Goal: Information Seeking & Learning: Learn about a topic

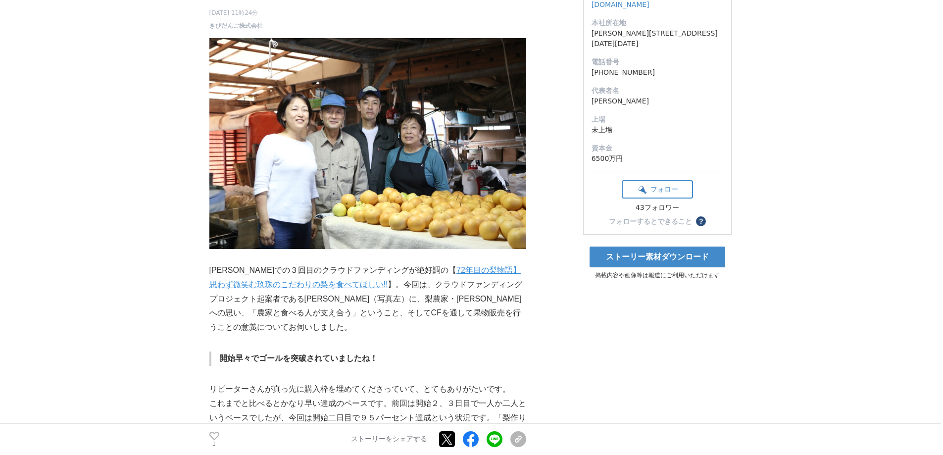
scroll to position [198, 0]
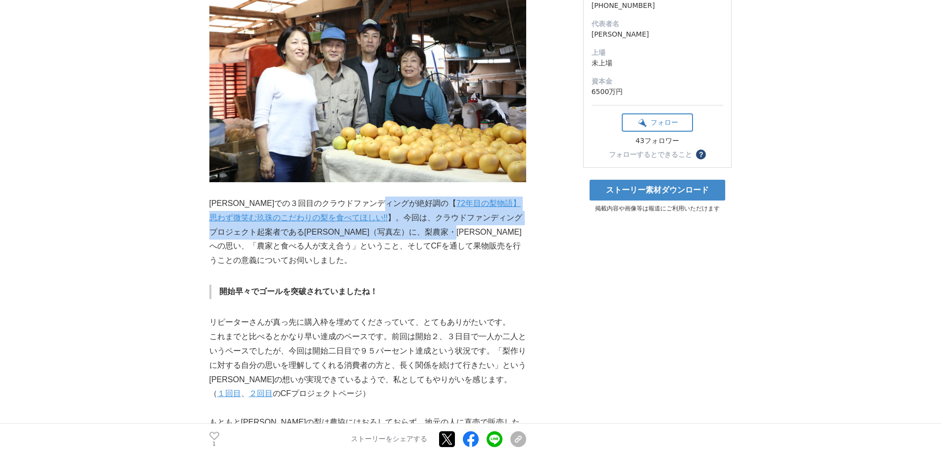
drag, startPoint x: 388, startPoint y: 205, endPoint x: 465, endPoint y: 228, distance: 80.7
click at [465, 228] on p "[PERSON_NAME]での３回目のクラウドファンディングが絶好調の【 72年目の梨物語】思わず微笑む玖珠のこだわりの梨を食べてほしい!! 】。今回は、クラ…" at bounding box center [367, 232] width 317 height 71
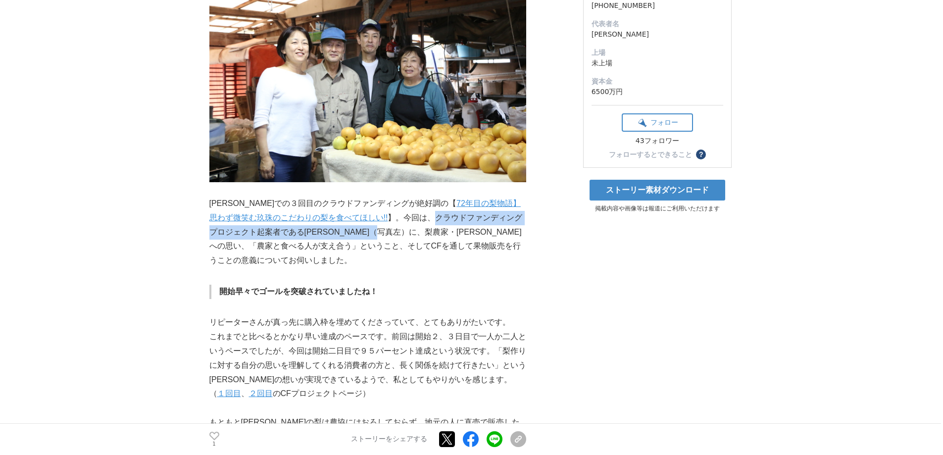
drag, startPoint x: 402, startPoint y: 219, endPoint x: 379, endPoint y: 237, distance: 28.8
click at [379, 237] on p "[PERSON_NAME]での３回目のクラウドファンディングが絶好調の【 72年目の梨物語】思わず微笑む玖珠のこだわりの梨を食べてほしい!! 】。今回は、クラ…" at bounding box center [367, 232] width 317 height 71
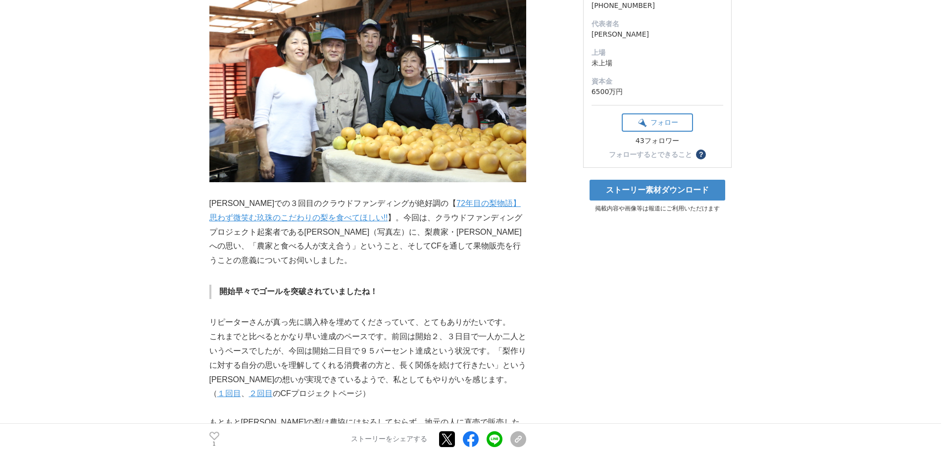
click at [490, 262] on p "[PERSON_NAME]での３回目のクラウドファンディングが絶好調の【 72年目の梨物語】思わず微笑む玖珠のこだわりの梨を食べてほしい!! 】。今回は、クラ…" at bounding box center [367, 232] width 317 height 71
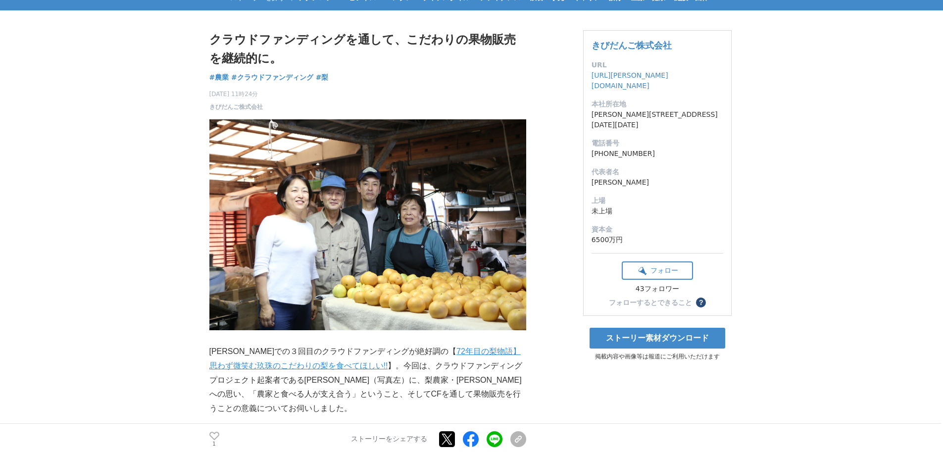
scroll to position [50, 0]
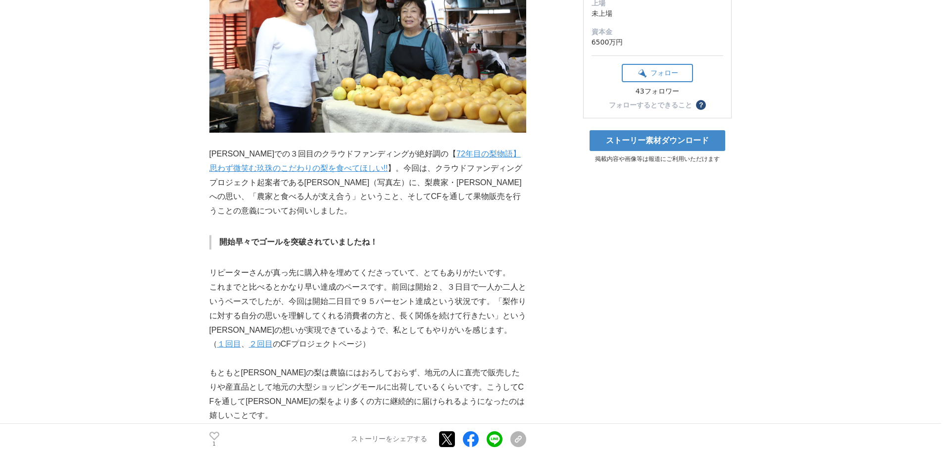
scroll to position [297, 0]
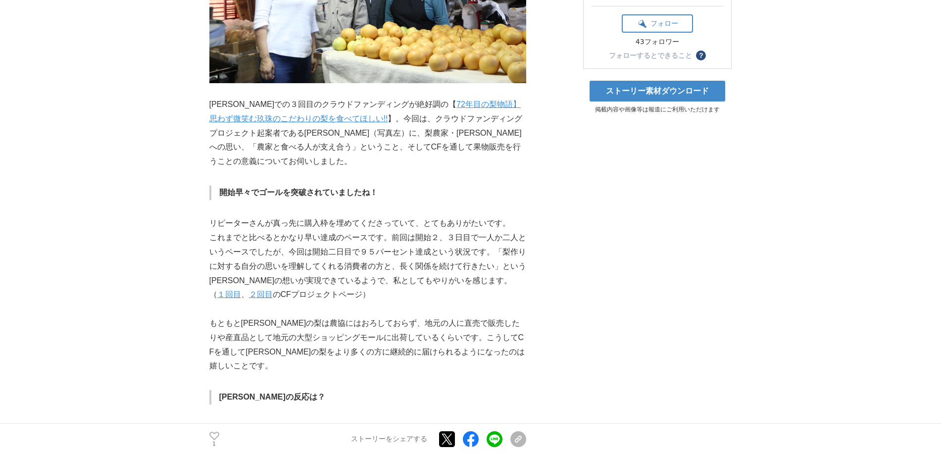
click at [388, 152] on p "[PERSON_NAME]での３回目のクラウドファンディングが絶好調の【 72年目の梨物語】思わず微笑む玖珠のこだわりの梨を食べてほしい!! 】。今回は、クラ…" at bounding box center [367, 133] width 317 height 71
click at [444, 128] on p "[PERSON_NAME]での３回目のクラウドファンディングが絶好調の【 72年目の梨物語】思わず微笑む玖珠のこだわりの梨を食べてほしい!! 】。今回は、クラ…" at bounding box center [367, 133] width 317 height 71
click at [470, 128] on p "[PERSON_NAME]での３回目のクラウドファンディングが絶好調の【 72年目の梨物語】思わず微笑む玖珠のこだわりの梨を食べてほしい!! 】。今回は、クラ…" at bounding box center [367, 133] width 317 height 71
click at [434, 127] on p "[PERSON_NAME]での３回目のクラウドファンディングが絶好調の【 72年目の梨物語】思わず微笑む玖珠のこだわりの梨を食べてほしい!! 】。今回は、クラ…" at bounding box center [367, 133] width 317 height 71
click at [435, 127] on p "[PERSON_NAME]での３回目のクラウドファンディングが絶好調の【 72年目の梨物語】思わず微笑む玖珠のこだわりの梨を食べてほしい!! 】。今回は、クラ…" at bounding box center [367, 133] width 317 height 71
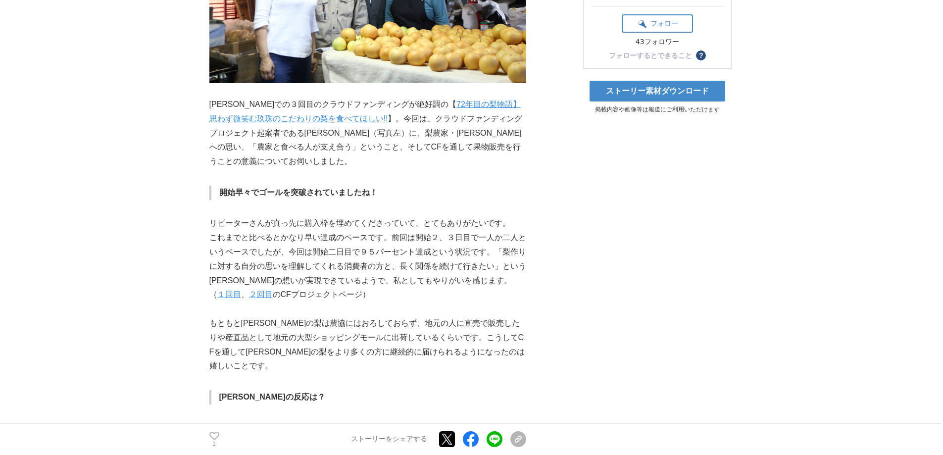
click at [401, 124] on p "[PERSON_NAME]での３回目のクラウドファンディングが絶好調の【 72年目の梨物語】思わず微笑む玖珠のこだわりの梨を食べてほしい!! 】。今回は、クラ…" at bounding box center [367, 133] width 317 height 71
click at [393, 128] on p "[PERSON_NAME]での３回目のクラウドファンディングが絶好調の【 72年目の梨物語】思わず微笑む玖珠のこだわりの梨を食べてほしい!! 】。今回は、クラ…" at bounding box center [367, 133] width 317 height 71
click at [390, 128] on p "[PERSON_NAME]での３回目のクラウドファンディングが絶好調の【 72年目の梨物語】思わず微笑む玖珠のこだわりの梨を食べてほしい!! 】。今回は、クラ…" at bounding box center [367, 133] width 317 height 71
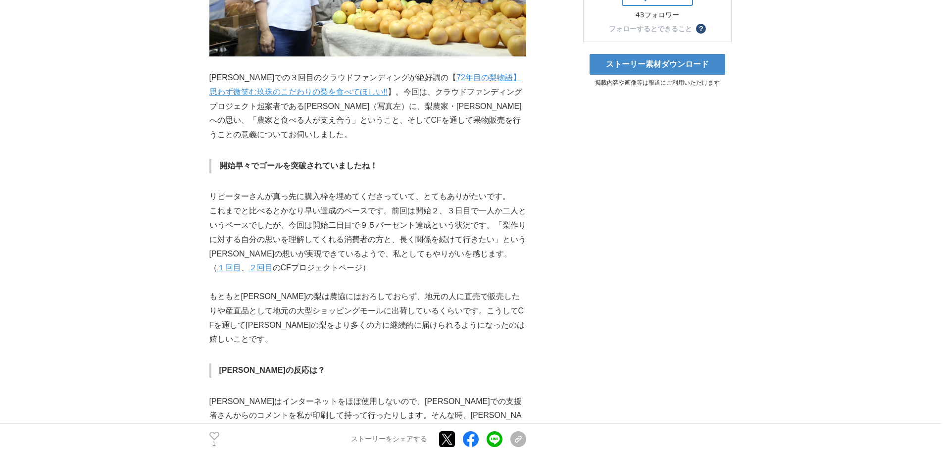
scroll to position [347, 0]
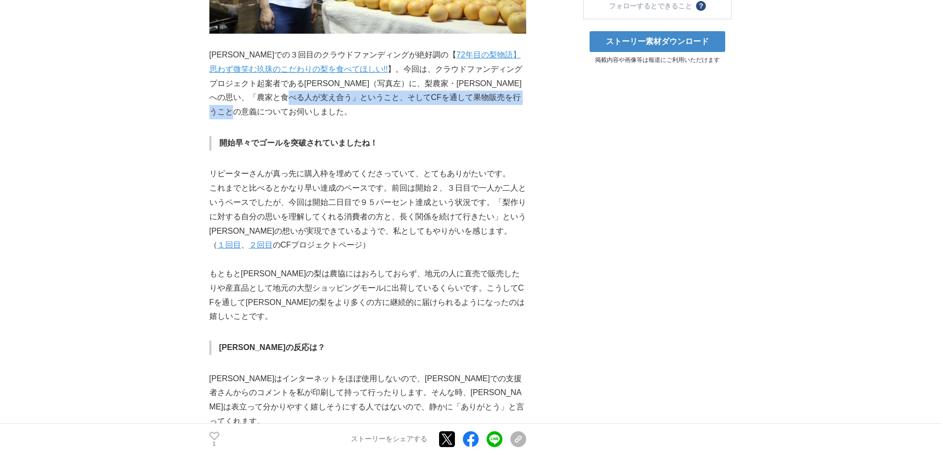
drag, startPoint x: 327, startPoint y: 101, endPoint x: 410, endPoint y: 107, distance: 82.9
click at [410, 107] on p "[PERSON_NAME]での３回目のクラウドファンディングが絶好調の【 72年目の梨物語】思わず微笑む玖珠のこだわりの梨を食べてほしい!! 】。今回は、クラ…" at bounding box center [367, 83] width 317 height 71
click at [220, 173] on p "リピーターさんが真っ先に購入枠を埋めてくださっていて、とてもありがたいです。" at bounding box center [367, 174] width 317 height 14
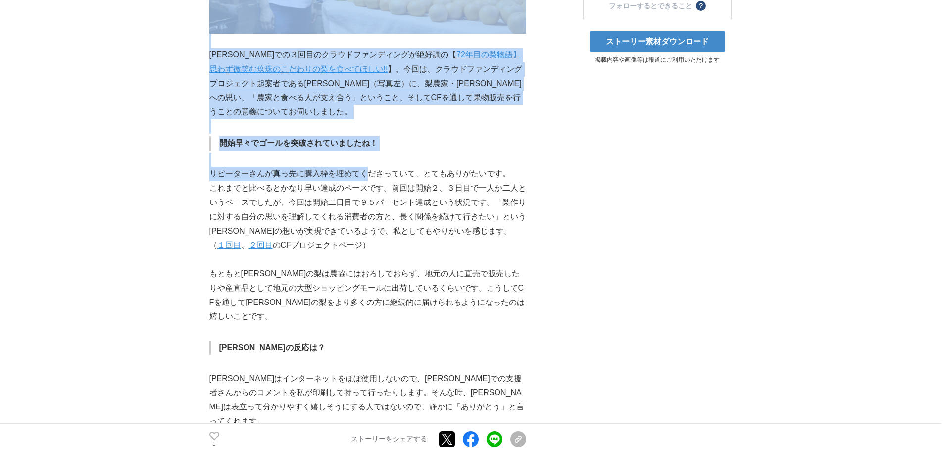
drag, startPoint x: 208, startPoint y: 174, endPoint x: 369, endPoint y: 180, distance: 160.5
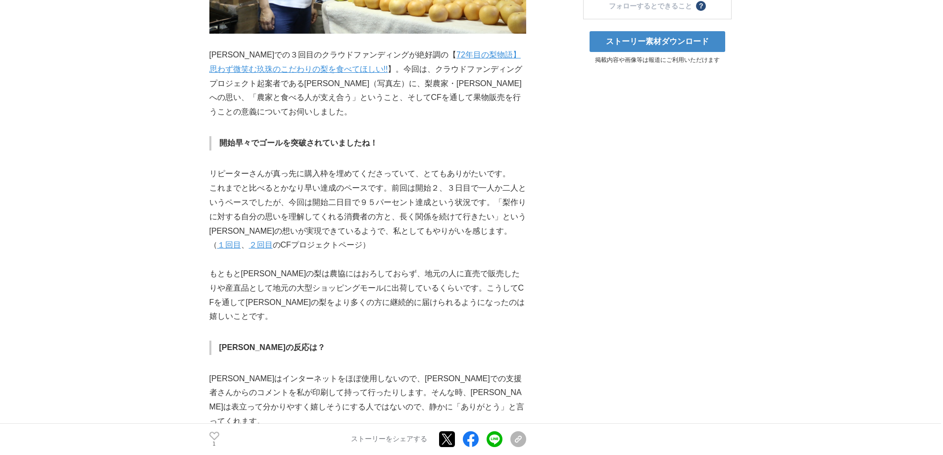
click at [370, 211] on p "これまでと比べるとかなり早い達成のペースです。前回は開始２、３日目で一人か二人というペースでしたが、今回は開始二日目で９５パーセント達成という状況です。「梨作…" at bounding box center [367, 209] width 317 height 57
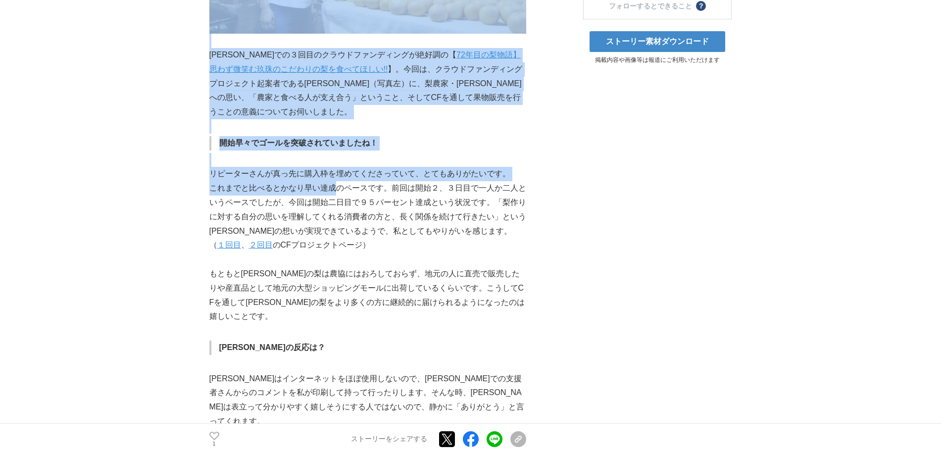
drag, startPoint x: 206, startPoint y: 190, endPoint x: 335, endPoint y: 188, distance: 129.3
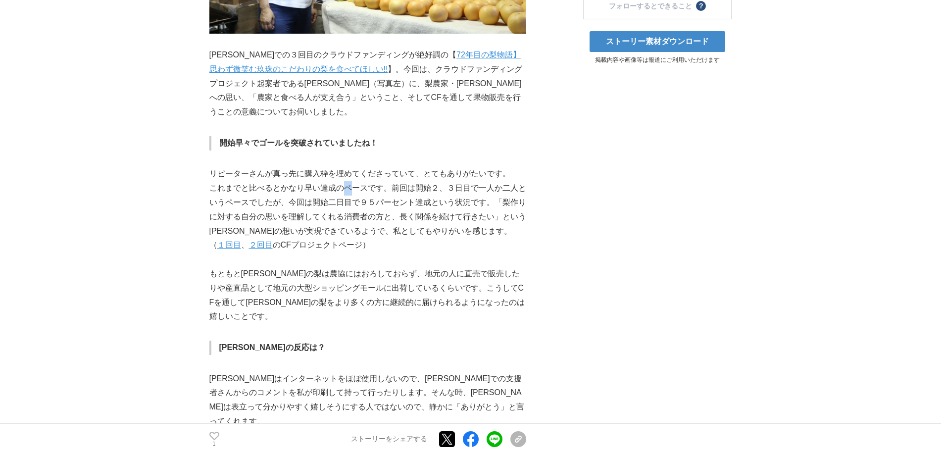
click at [348, 192] on p "これまでと比べるとかなり早い達成のペースです。前回は開始２、３日目で一人か二人というペースでしたが、今回は開始二日目で９５パーセント達成という状況です。「梨作…" at bounding box center [367, 209] width 317 height 57
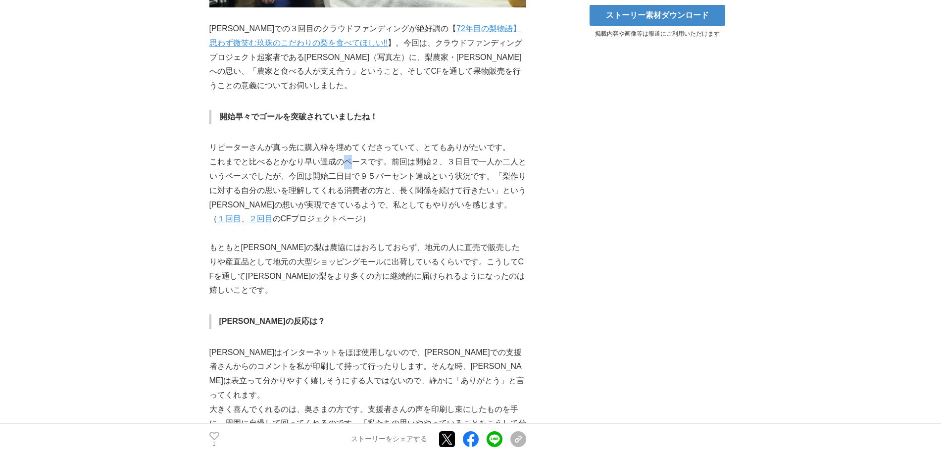
scroll to position [396, 0]
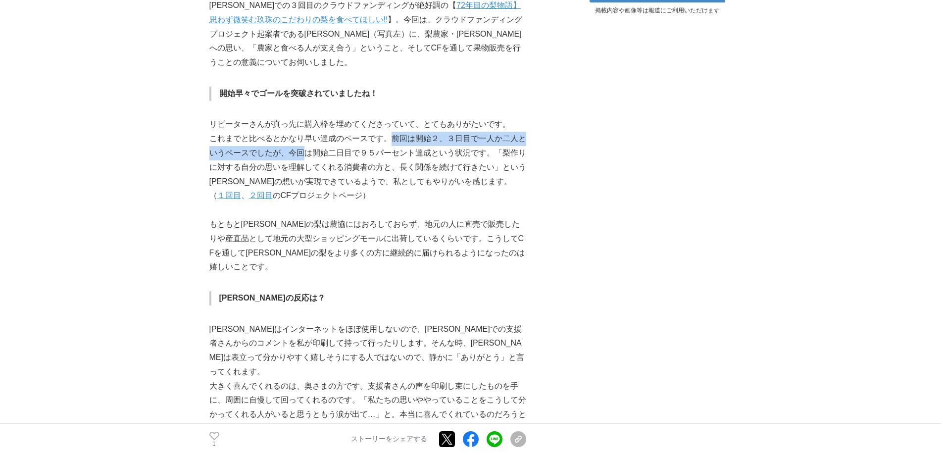
drag, startPoint x: 391, startPoint y: 140, endPoint x: 302, endPoint y: 151, distance: 90.2
click at [302, 151] on p "これまでと比べるとかなり早い達成のペースです。前回は開始２、３日目で一人か二人というペースでしたが、今回は開始二日目で９５パーセント達成という状況です。「梨作…" at bounding box center [367, 160] width 317 height 57
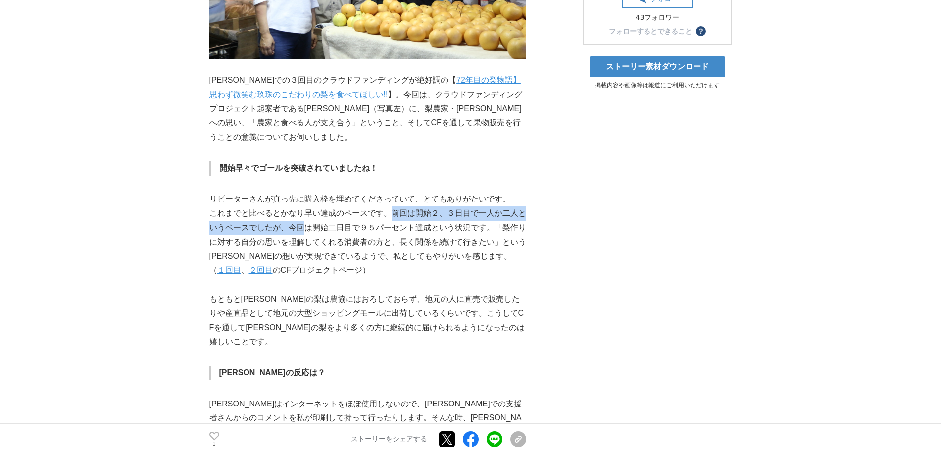
scroll to position [198, 0]
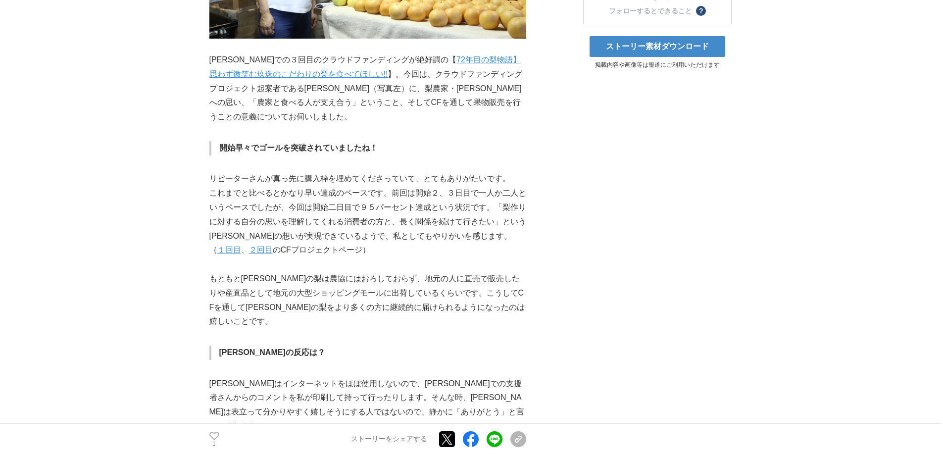
scroll to position [347, 0]
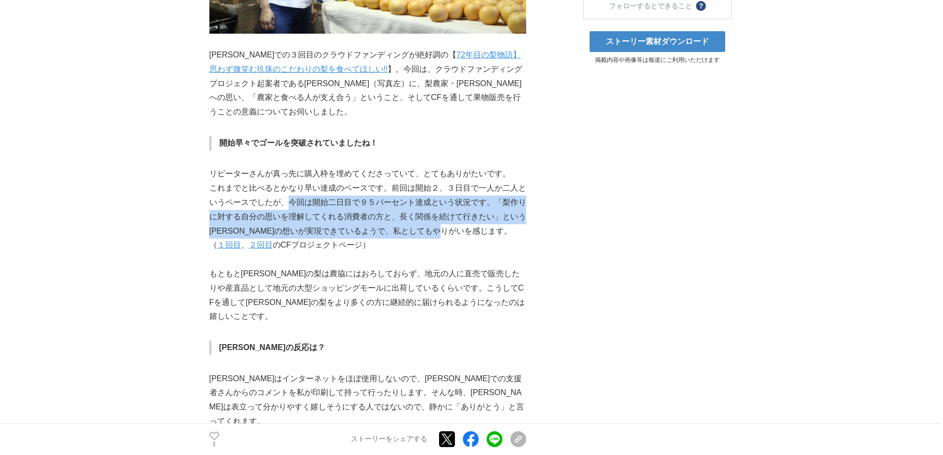
drag, startPoint x: 287, startPoint y: 205, endPoint x: 529, endPoint y: 241, distance: 244.9
click at [523, 236] on p "これまでと比べるとかなり早い達成のペースです。前回は開始２、３日目で一人か二人というペースでしたが、今回は開始二日目で９５パーセント達成という状況です。「梨作…" at bounding box center [367, 209] width 317 height 57
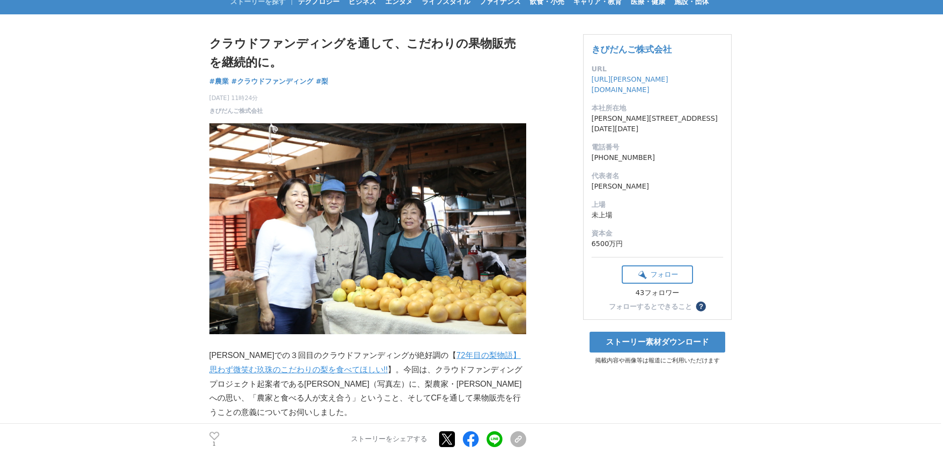
scroll to position [0, 0]
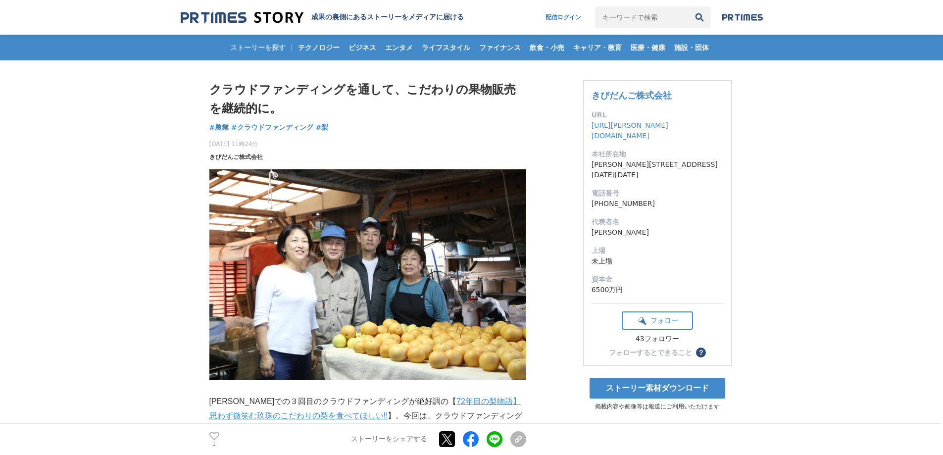
drag, startPoint x: 265, startPoint y: 158, endPoint x: 222, endPoint y: 154, distance: 42.9
click at [222, 154] on span "きびだんご株式会社" at bounding box center [235, 157] width 53 height 9
drag, startPoint x: 27, startPoint y: 128, endPoint x: 29, endPoint y: 123, distance: 5.1
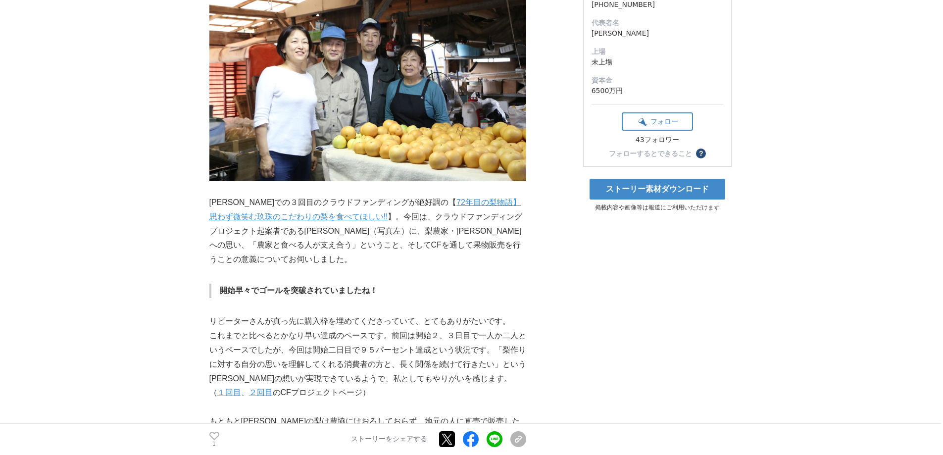
scroll to position [248, 0]
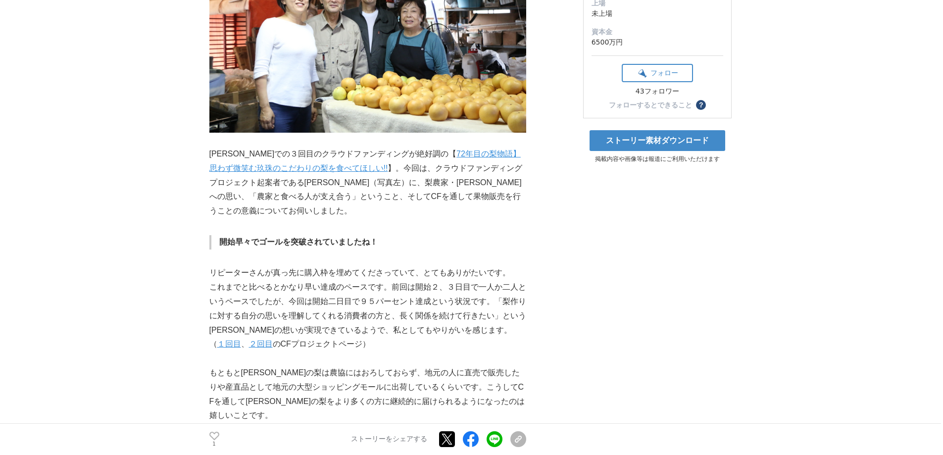
click at [373, 213] on p "[PERSON_NAME]での３回目のクラウドファンディングが絶好調の【 72年目の梨物語】思わず微笑む玖珠のこだわりの梨を食べてほしい!! 】。今回は、クラ…" at bounding box center [367, 182] width 317 height 71
drag, startPoint x: 272, startPoint y: 183, endPoint x: 324, endPoint y: 180, distance: 51.6
click at [324, 180] on p "[PERSON_NAME]での３回目のクラウドファンディングが絶好調の【 72年目の梨物語】思わず微笑む玖珠のこだわりの梨を食べてほしい!! 】。今回は、クラ…" at bounding box center [367, 182] width 317 height 71
click at [434, 240] on p "開始早々でゴールを突破されていましたね！" at bounding box center [372, 242] width 307 height 14
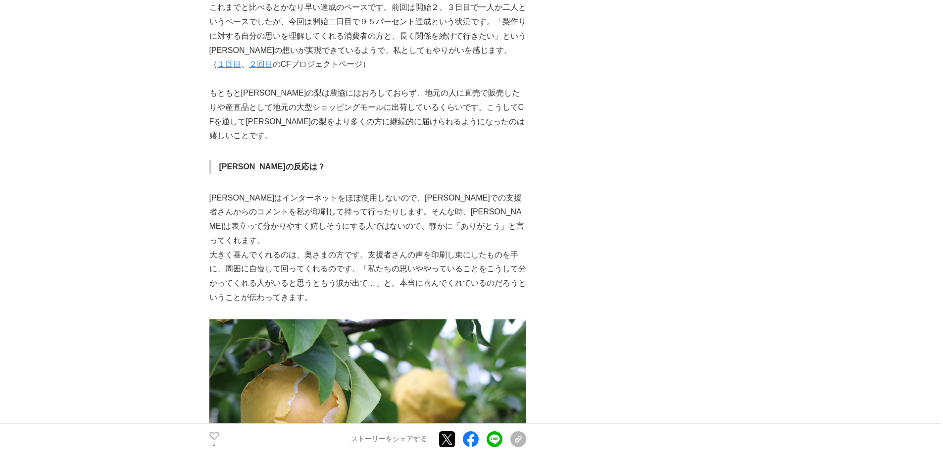
scroll to position [545, 0]
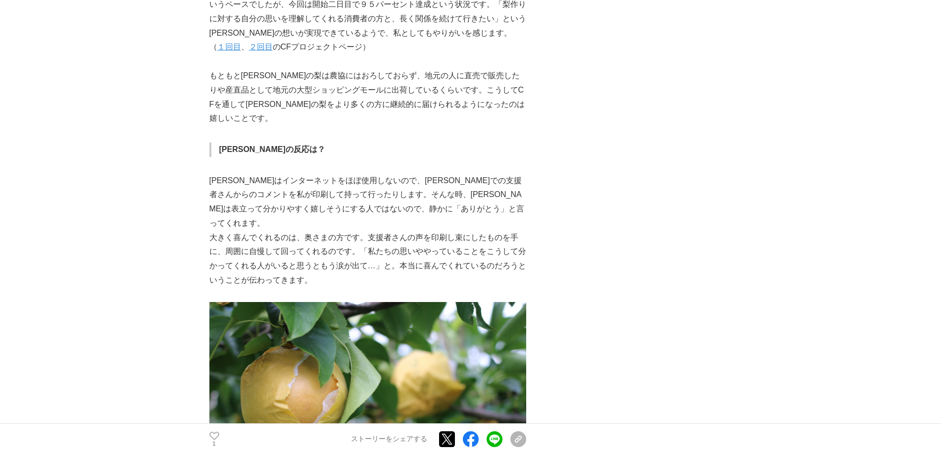
click at [425, 178] on p "[PERSON_NAME]はインターネットをほぼ使用しないので、[PERSON_NAME]での支援者さんからのコメントを私が印刷して持って行ったりします。そん…" at bounding box center [367, 202] width 317 height 57
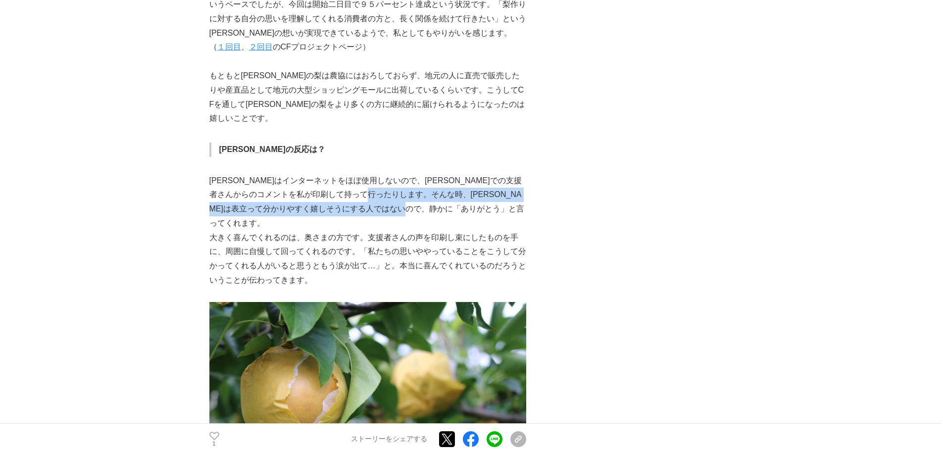
drag, startPoint x: 410, startPoint y: 181, endPoint x: 480, endPoint y: 194, distance: 71.9
click at [480, 194] on p "[PERSON_NAME]はインターネットをほぼ使用しないので、[PERSON_NAME]での支援者さんからのコメントを私が印刷して持って行ったりします。そん…" at bounding box center [367, 202] width 317 height 57
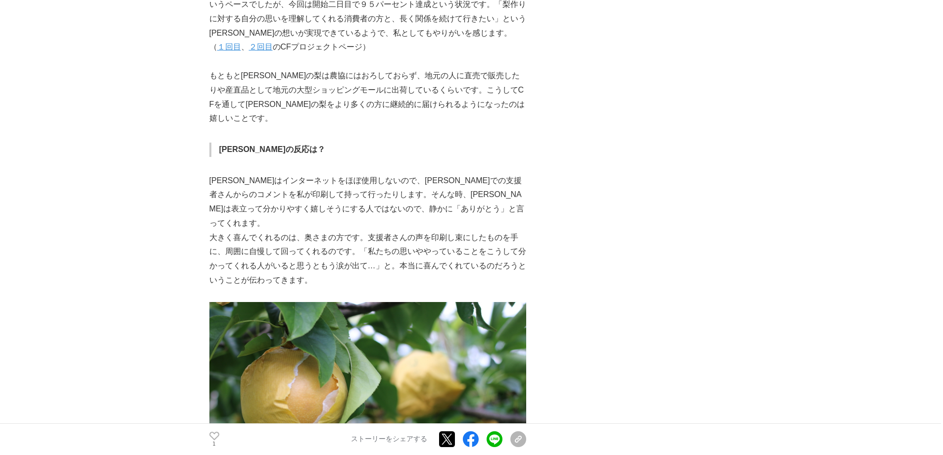
drag, startPoint x: 653, startPoint y: 238, endPoint x: 615, endPoint y: 222, distance: 41.1
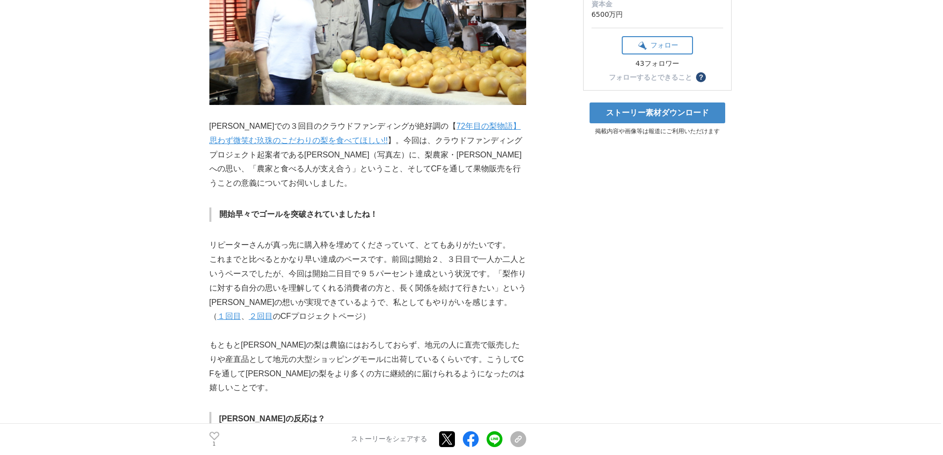
scroll to position [198, 0]
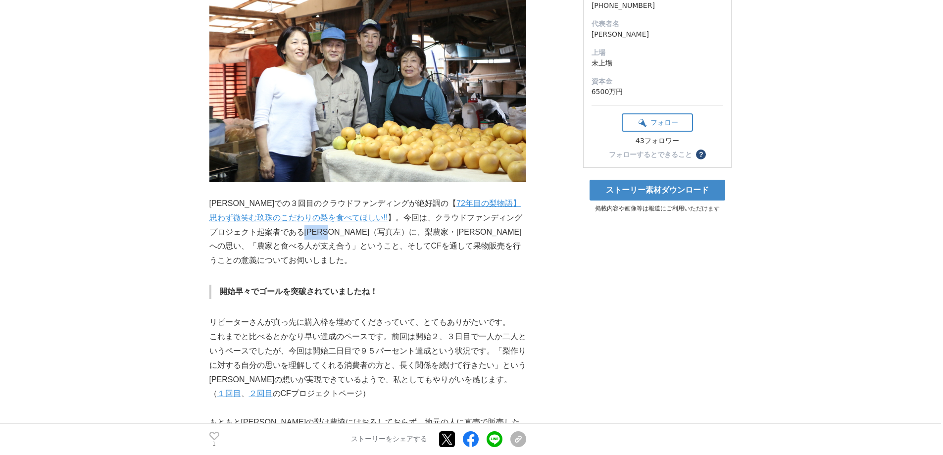
drag, startPoint x: 272, startPoint y: 232, endPoint x: 312, endPoint y: 231, distance: 40.1
click at [312, 231] on p "[PERSON_NAME]での３回目のクラウドファンディングが絶好調の【 72年目の梨物語】思わず微笑む玖珠のこだわりの梨を食べてほしい!! 】。今回は、クラ…" at bounding box center [367, 232] width 317 height 71
